Goal: Find specific fact: Find specific fact

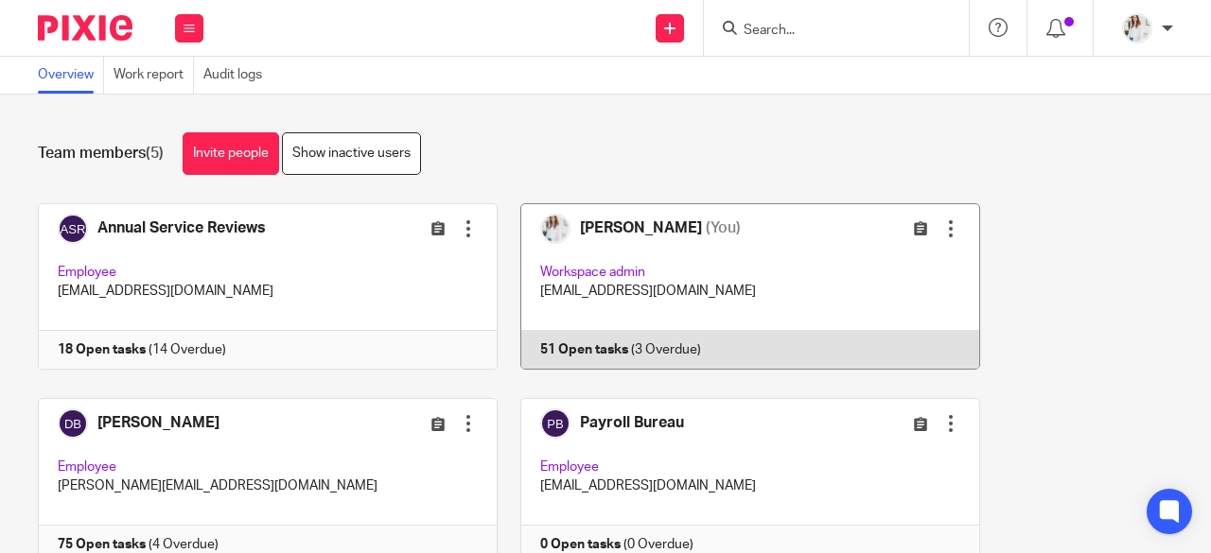
click at [761, 245] on link at bounding box center [739, 286] width 482 height 166
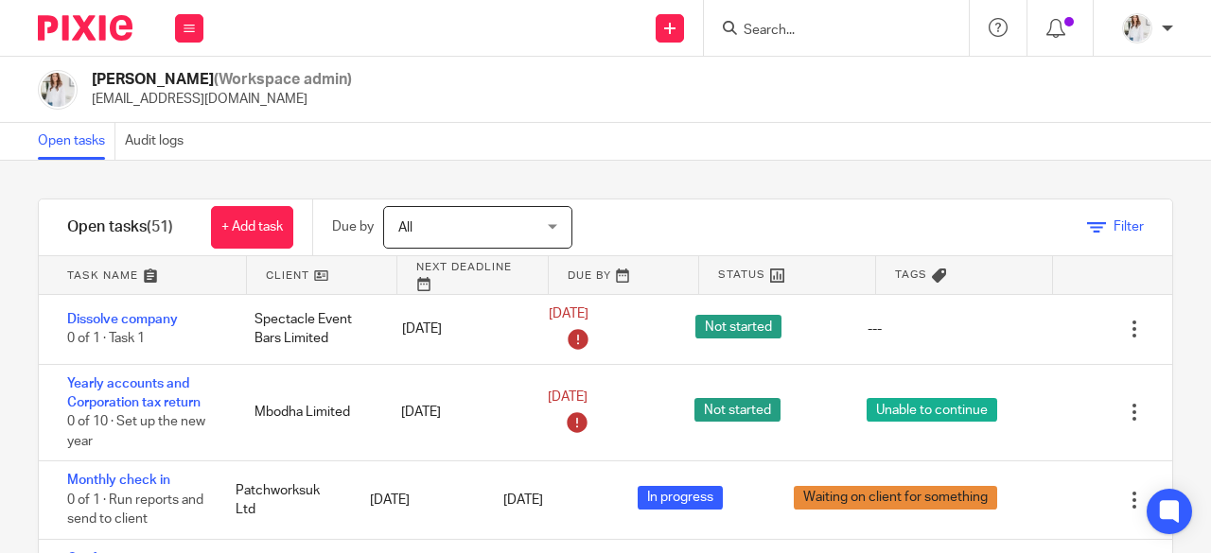
click at [1087, 224] on icon at bounding box center [1096, 228] width 19 height 19
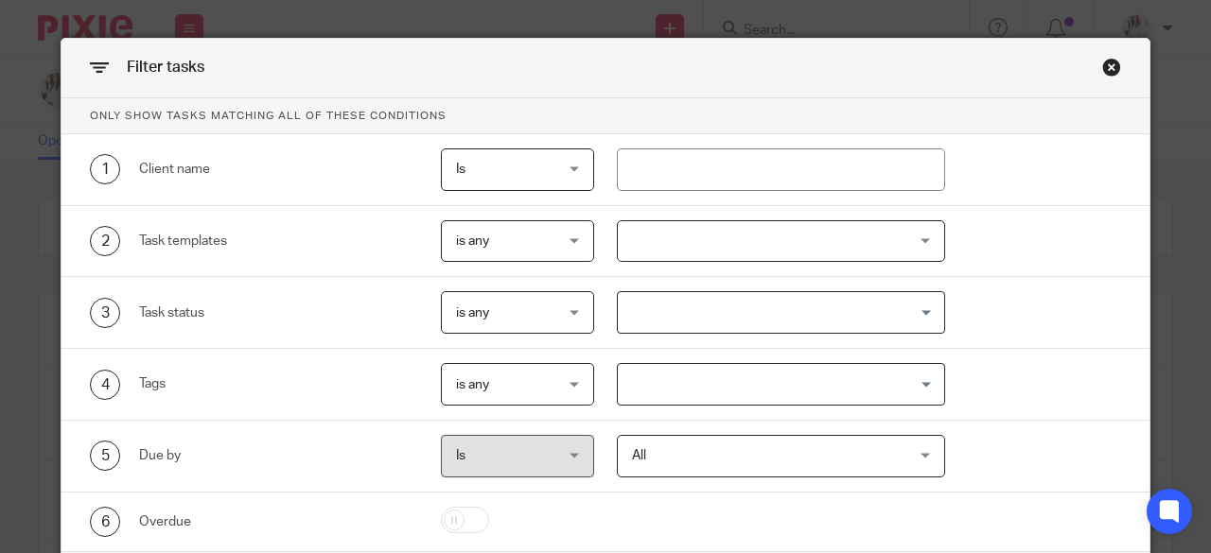
click at [772, 238] on div at bounding box center [781, 241] width 329 height 43
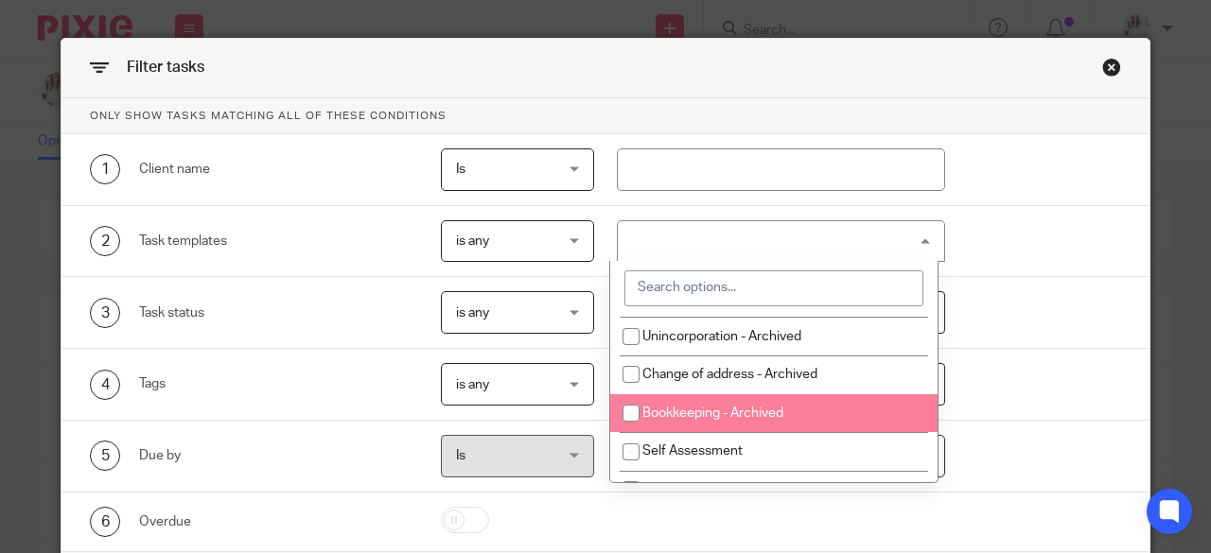
scroll to position [114, 0]
click at [830, 415] on li "Self Assessment" at bounding box center [773, 413] width 327 height 39
checkbox input "true"
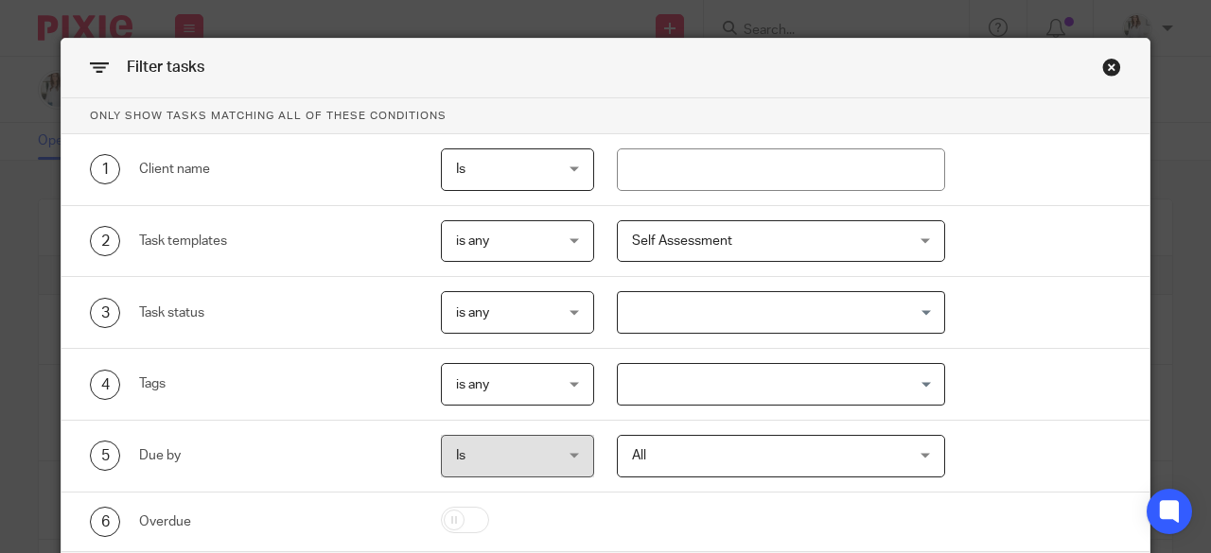
scroll to position [113, 0]
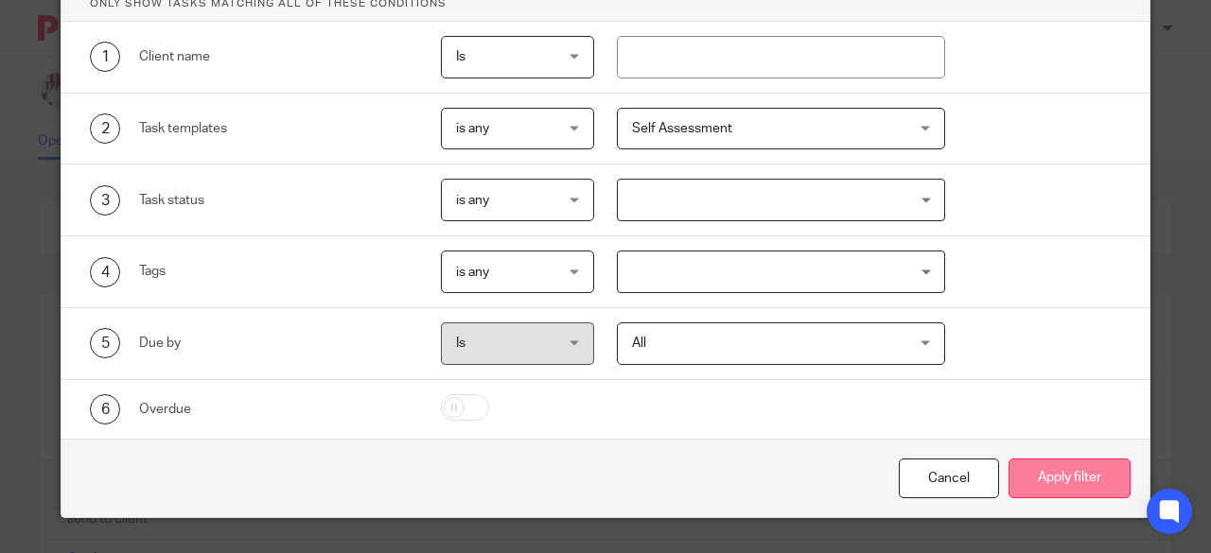
click at [1068, 481] on button "Apply filter" at bounding box center [1069, 479] width 122 height 41
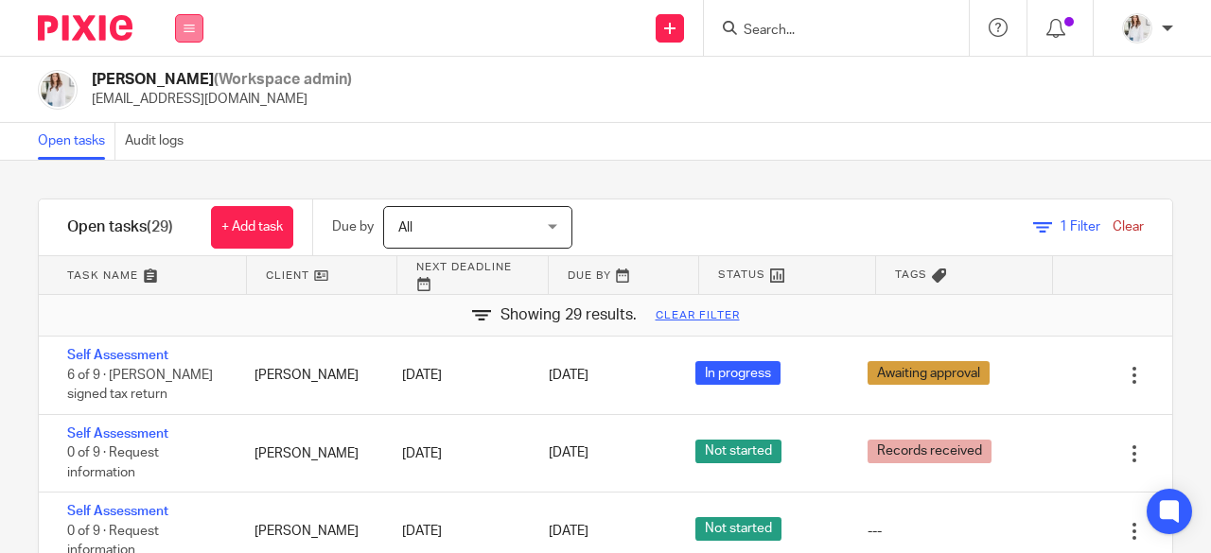
click at [195, 29] on button at bounding box center [189, 28] width 28 height 28
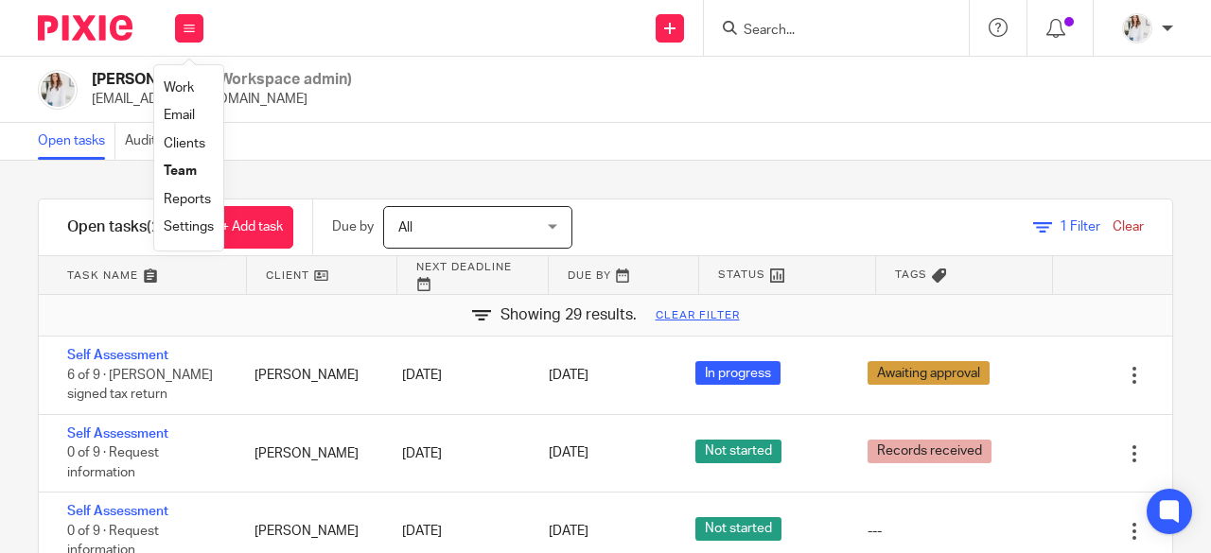
click at [189, 90] on link "Work" at bounding box center [179, 87] width 30 height 13
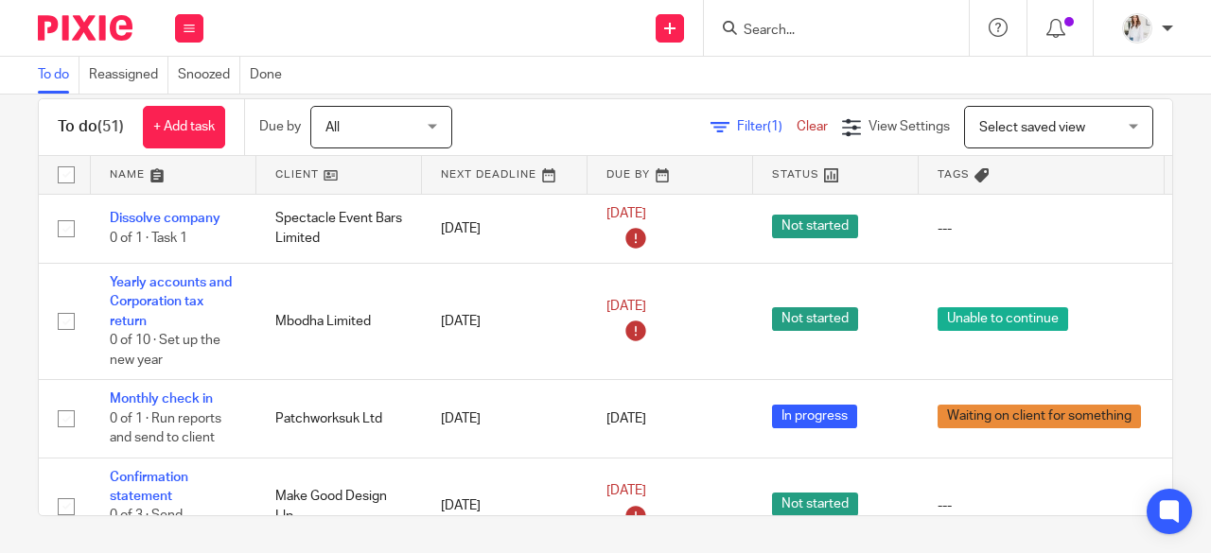
click at [205, 20] on div "Work Email Clients Team Reports Settings" at bounding box center [189, 28] width 66 height 56
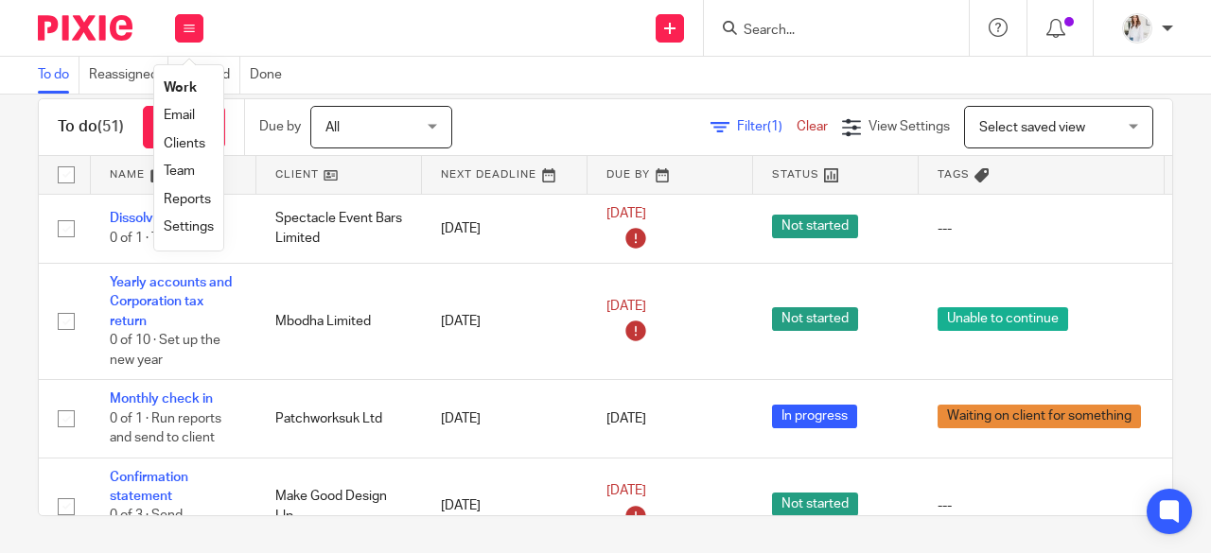
click at [174, 172] on link "Team" at bounding box center [179, 171] width 31 height 13
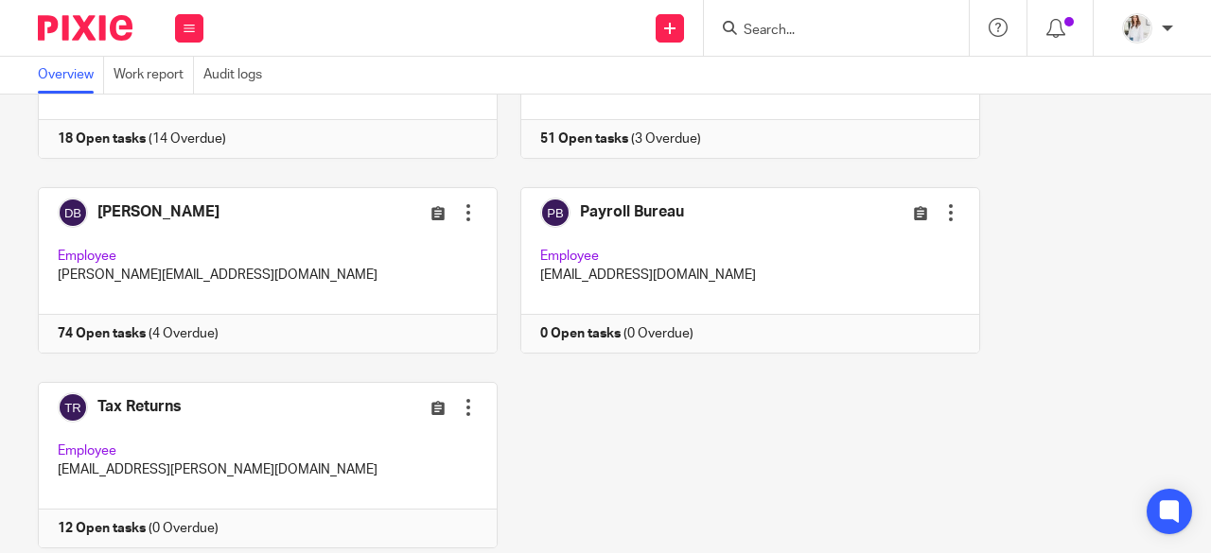
scroll to position [219, 0]
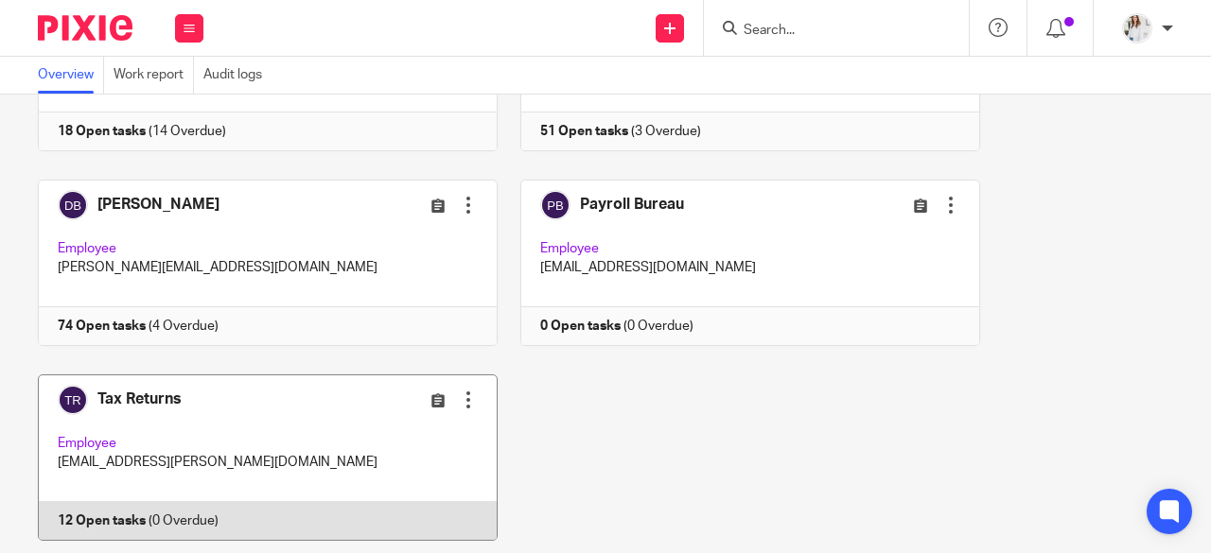
click at [341, 411] on link at bounding box center [257, 458] width 482 height 166
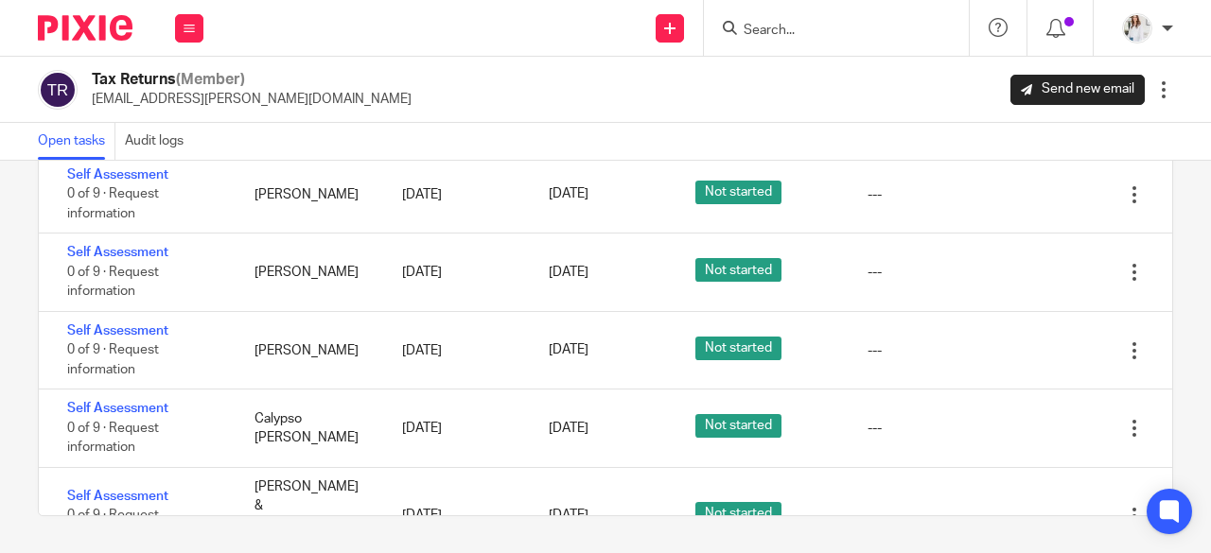
drag, startPoint x: 1180, startPoint y: 302, endPoint x: 1180, endPoint y: 190, distance: 111.6
click at [1180, 190] on div "Filter tasks Only show tasks matching all of these conditions 1 Client name Is …" at bounding box center [605, 357] width 1211 height 393
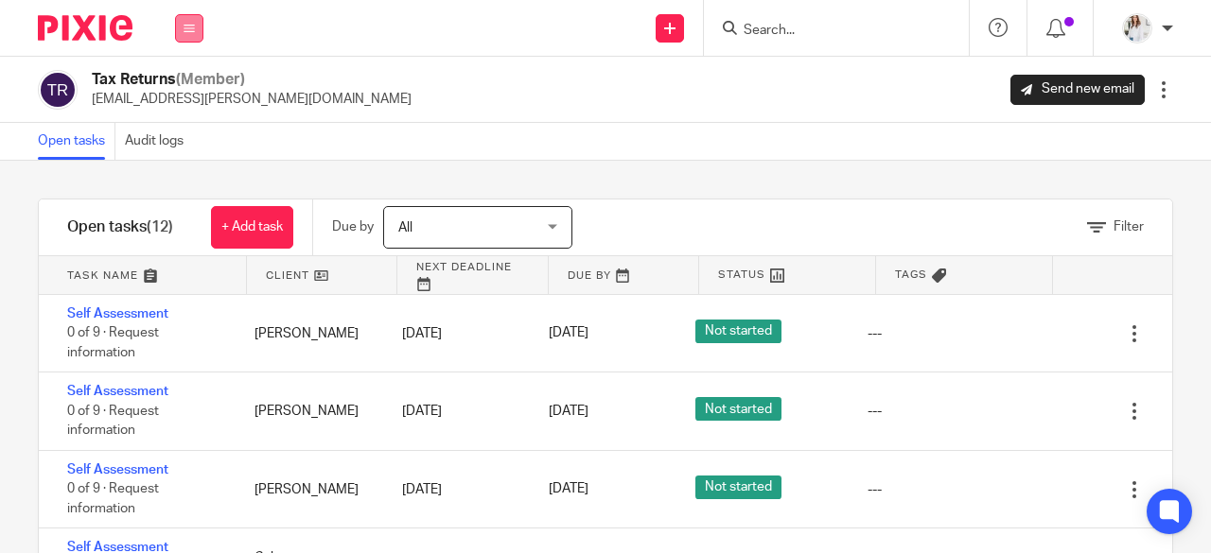
click at [187, 24] on icon at bounding box center [189, 28] width 11 height 11
click at [184, 86] on link "Work" at bounding box center [179, 87] width 30 height 13
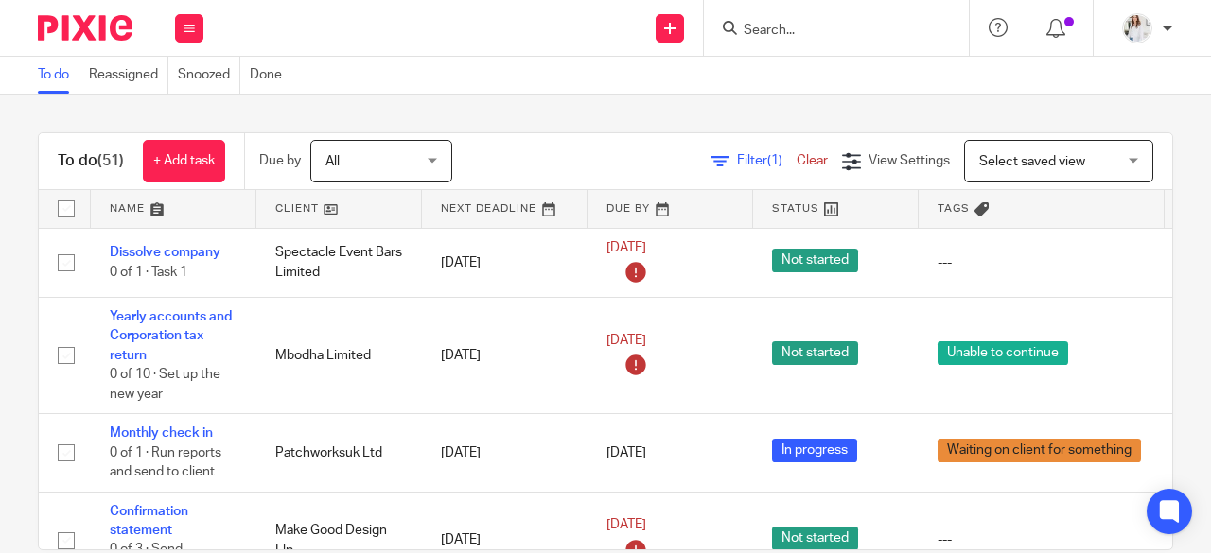
click at [766, 43] on div at bounding box center [836, 28] width 265 height 56
click at [766, 32] on input "Search" at bounding box center [827, 31] width 170 height 17
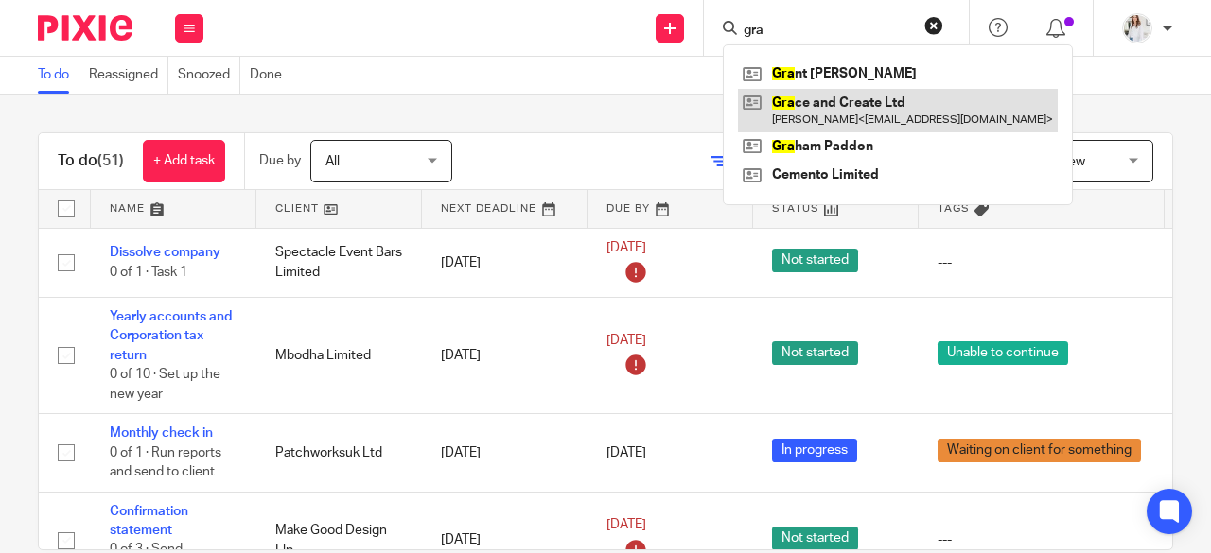
type input "gra"
click at [848, 118] on link at bounding box center [898, 111] width 320 height 44
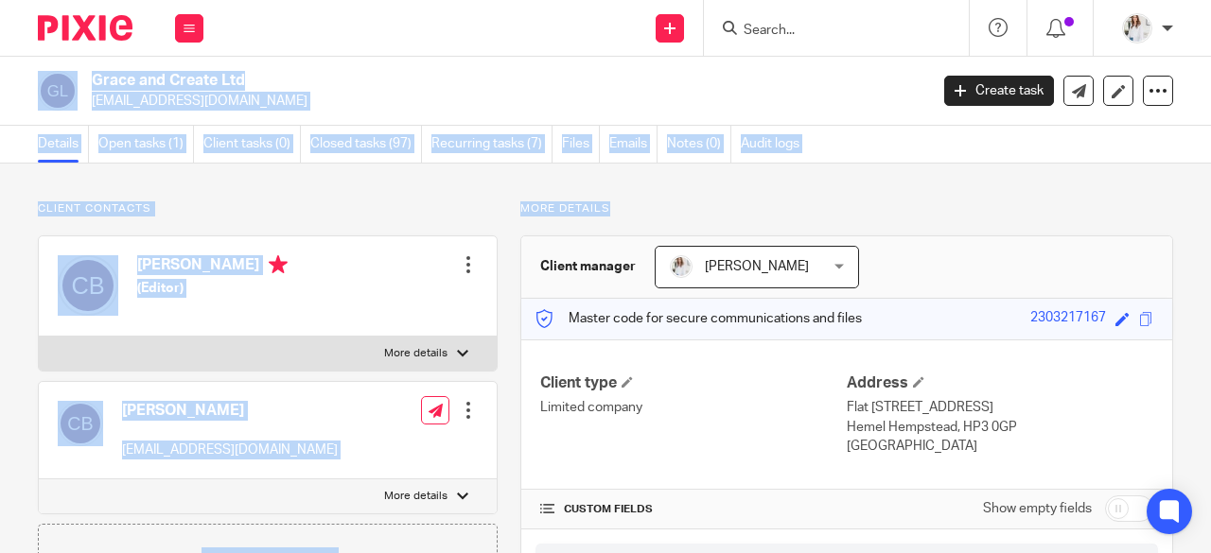
drag, startPoint x: 1202, startPoint y: 44, endPoint x: 1200, endPoint y: 190, distance: 145.7
click at [1200, 190] on body "Work Email Clients Team Reports Settings Work Email Clients Team Reports Settin…" at bounding box center [605, 276] width 1211 height 553
click at [1107, 143] on div "Details Open tasks (1) Client tasks (0) Closed tasks (97) Recurring tasks (7) F…" at bounding box center [605, 145] width 1211 height 38
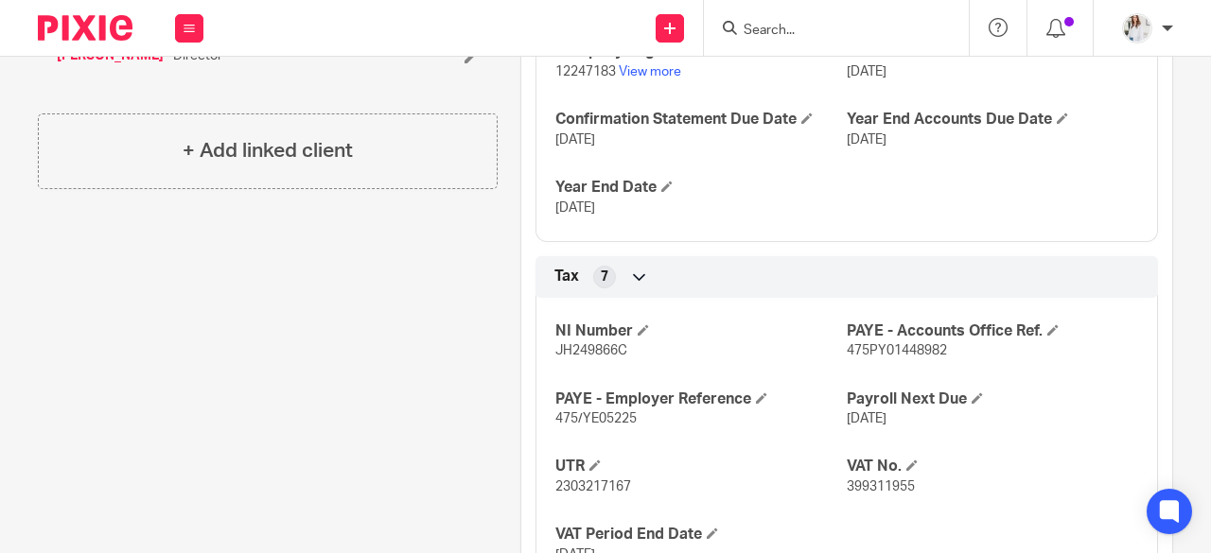
scroll to position [721, 0]
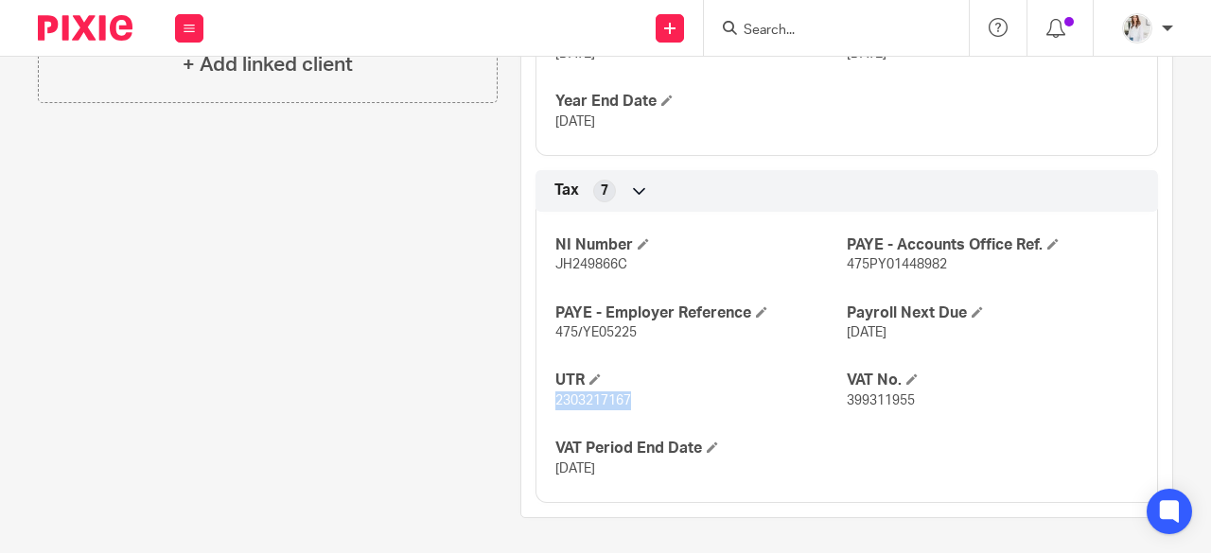
drag, startPoint x: 663, startPoint y: 407, endPoint x: 549, endPoint y: 413, distance: 114.6
click at [549, 413] on div "NI Number JH249866C PAYE - Accounts Office Ref. 475PY01448982 PAYE - Employer R…" at bounding box center [846, 351] width 622 height 306
copy span "2303217167"
drag, startPoint x: 950, startPoint y: 258, endPoint x: 836, endPoint y: 262, distance: 113.6
click at [847, 262] on p "475PY01448982" at bounding box center [992, 264] width 291 height 19
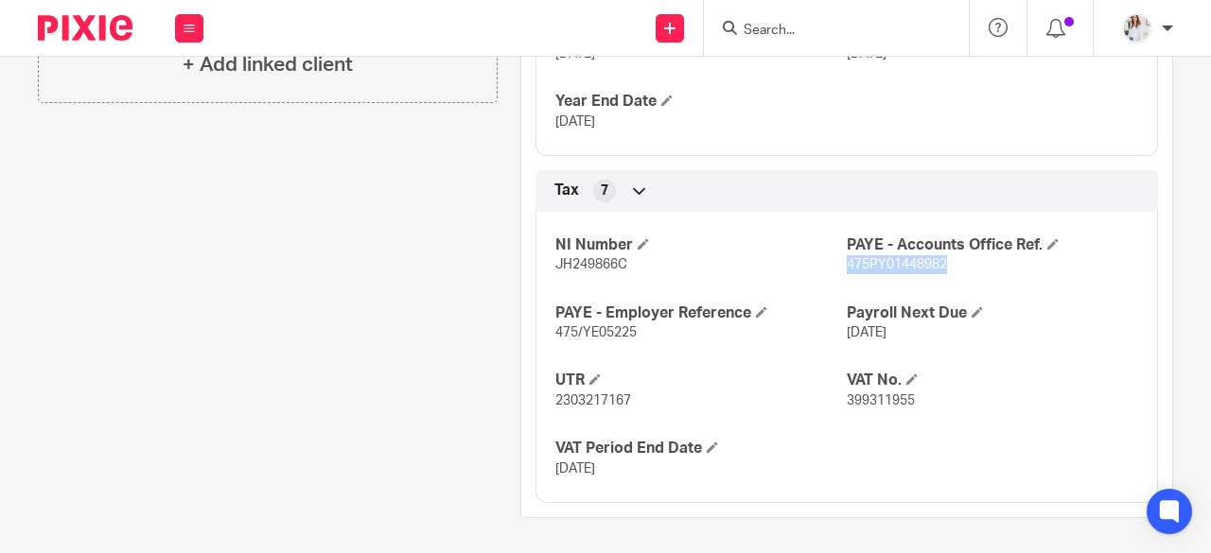
copy span "475PY01448982"
drag, startPoint x: 638, startPoint y: 332, endPoint x: 546, endPoint y: 326, distance: 91.9
click at [546, 326] on div "NI Number JH249866C PAYE - Accounts Office Ref. 475PY01448982 PAYE - Employer R…" at bounding box center [846, 351] width 622 height 306
drag, startPoint x: 632, startPoint y: 332, endPoint x: 547, endPoint y: 337, distance: 85.3
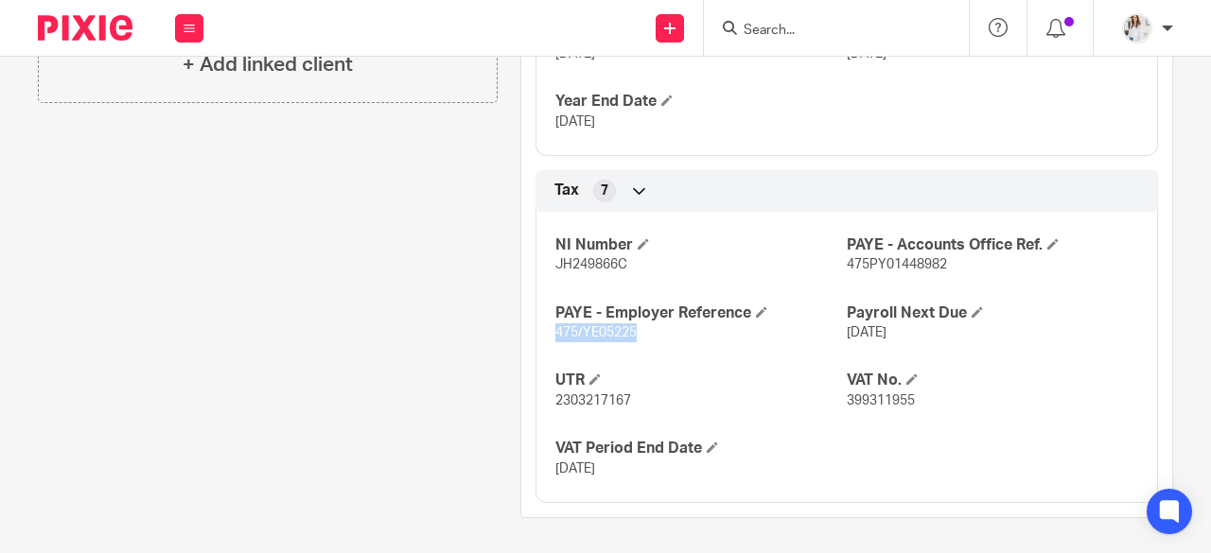
click at [547, 337] on div "NI Number JH249866C PAYE - Accounts Office Ref. 475PY01448982 PAYE - Employer R…" at bounding box center [846, 351] width 622 height 306
copy span "475/YE05225"
drag, startPoint x: 923, startPoint y: 401, endPoint x: 837, endPoint y: 407, distance: 86.3
click at [847, 407] on p "399311955" at bounding box center [992, 401] width 291 height 19
copy span "399311955"
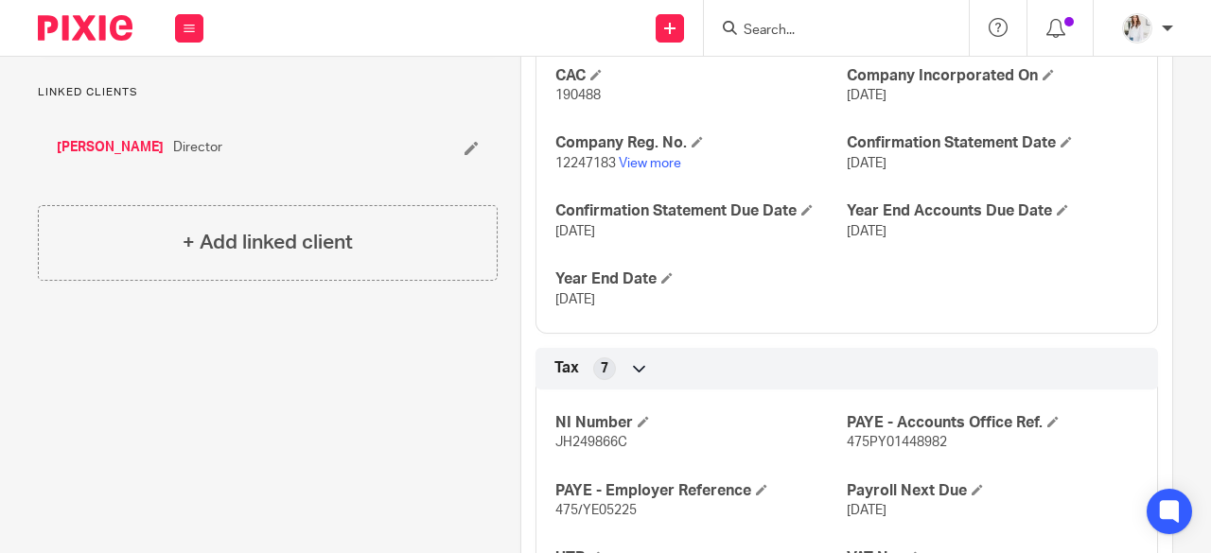
scroll to position [479, 0]
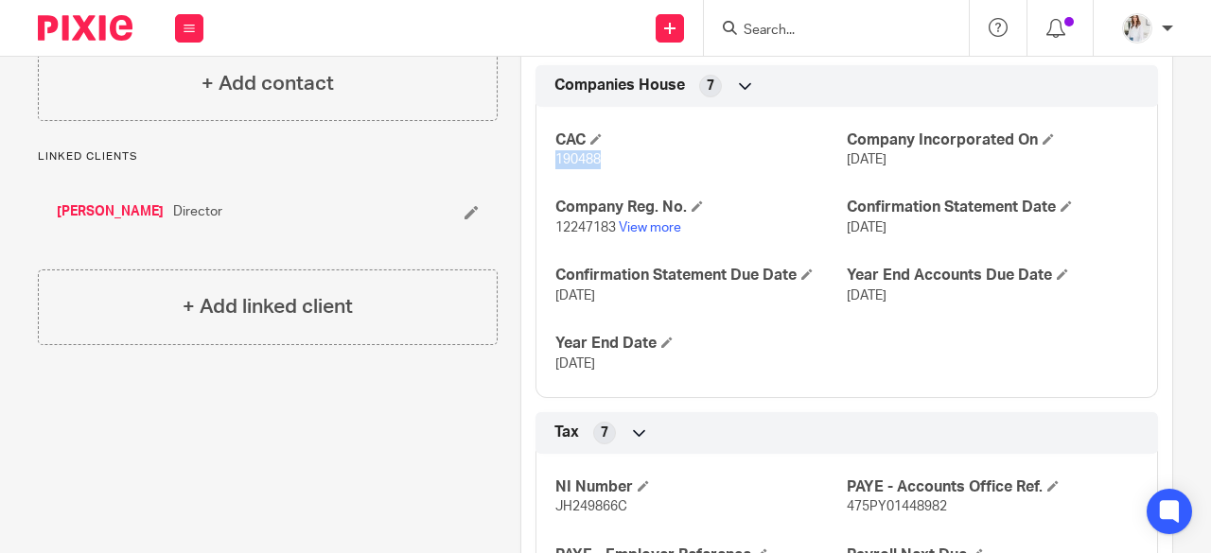
drag, startPoint x: 624, startPoint y: 175, endPoint x: 552, endPoint y: 163, distance: 72.9
click at [552, 163] on div "CAC 190488 Company Incorporated On [DATE] Company Reg. No. 12247183 View more C…" at bounding box center [846, 246] width 622 height 306
drag, startPoint x: 552, startPoint y: 163, endPoint x: 632, endPoint y: 146, distance: 81.3
click at [632, 146] on h4 "CAC" at bounding box center [700, 141] width 291 height 20
drag, startPoint x: 615, startPoint y: 164, endPoint x: 551, endPoint y: 163, distance: 63.4
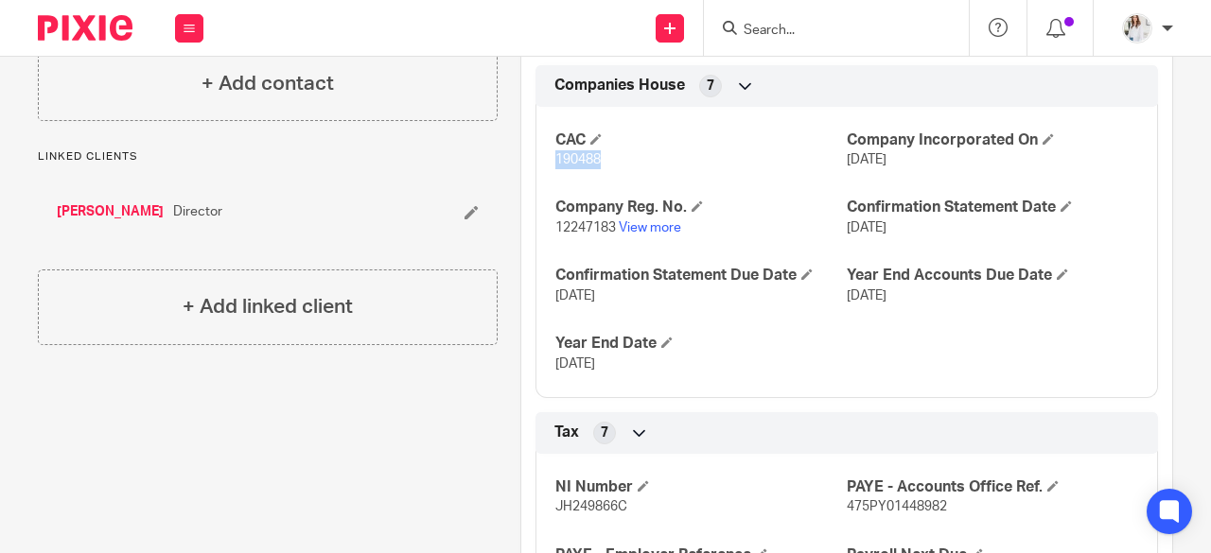
click at [555, 163] on p "190488" at bounding box center [700, 159] width 291 height 19
copy span "190488"
